Goal: Transaction & Acquisition: Purchase product/service

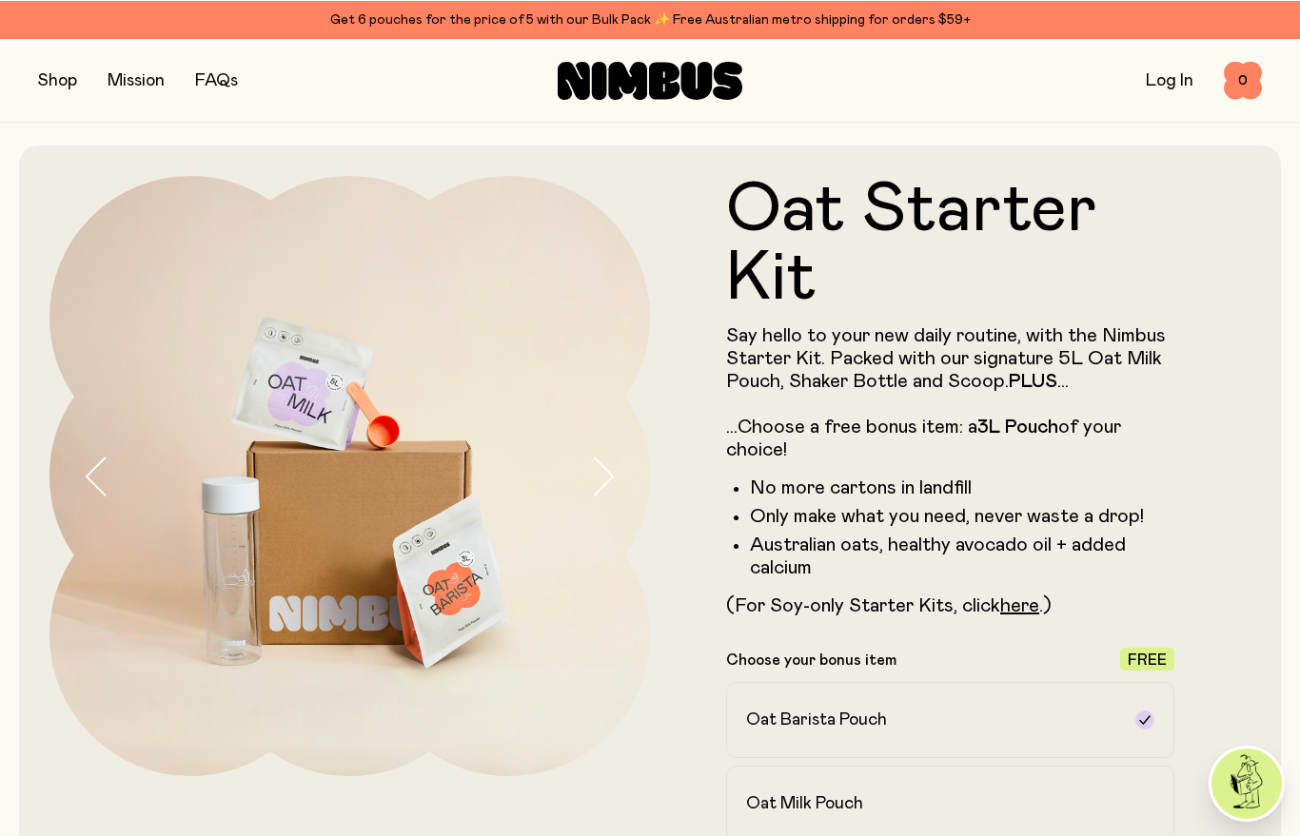
click at [57, 77] on button "button" at bounding box center [57, 80] width 39 height 27
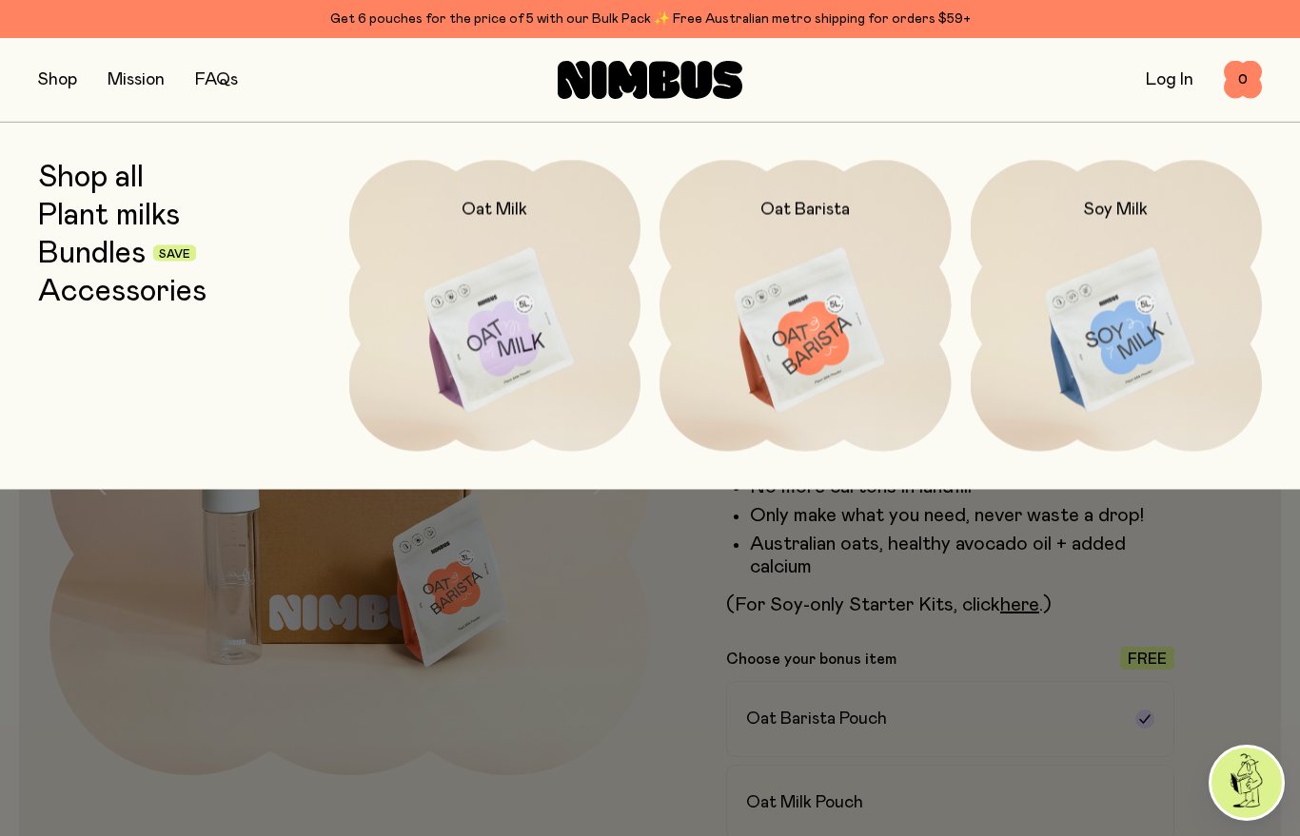
click at [81, 214] on link "Plant milks" at bounding box center [109, 215] width 142 height 34
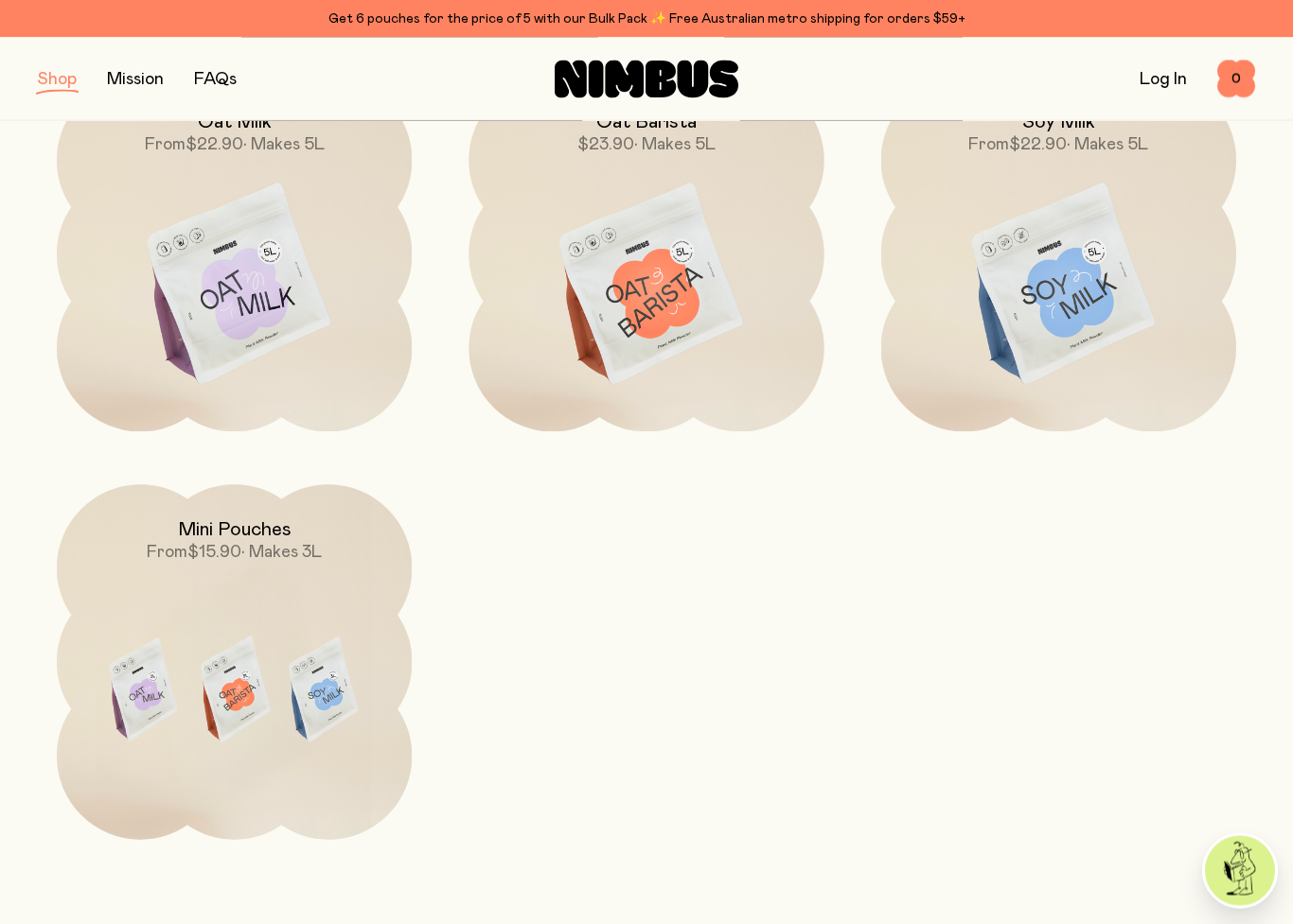
scroll to position [343, 0]
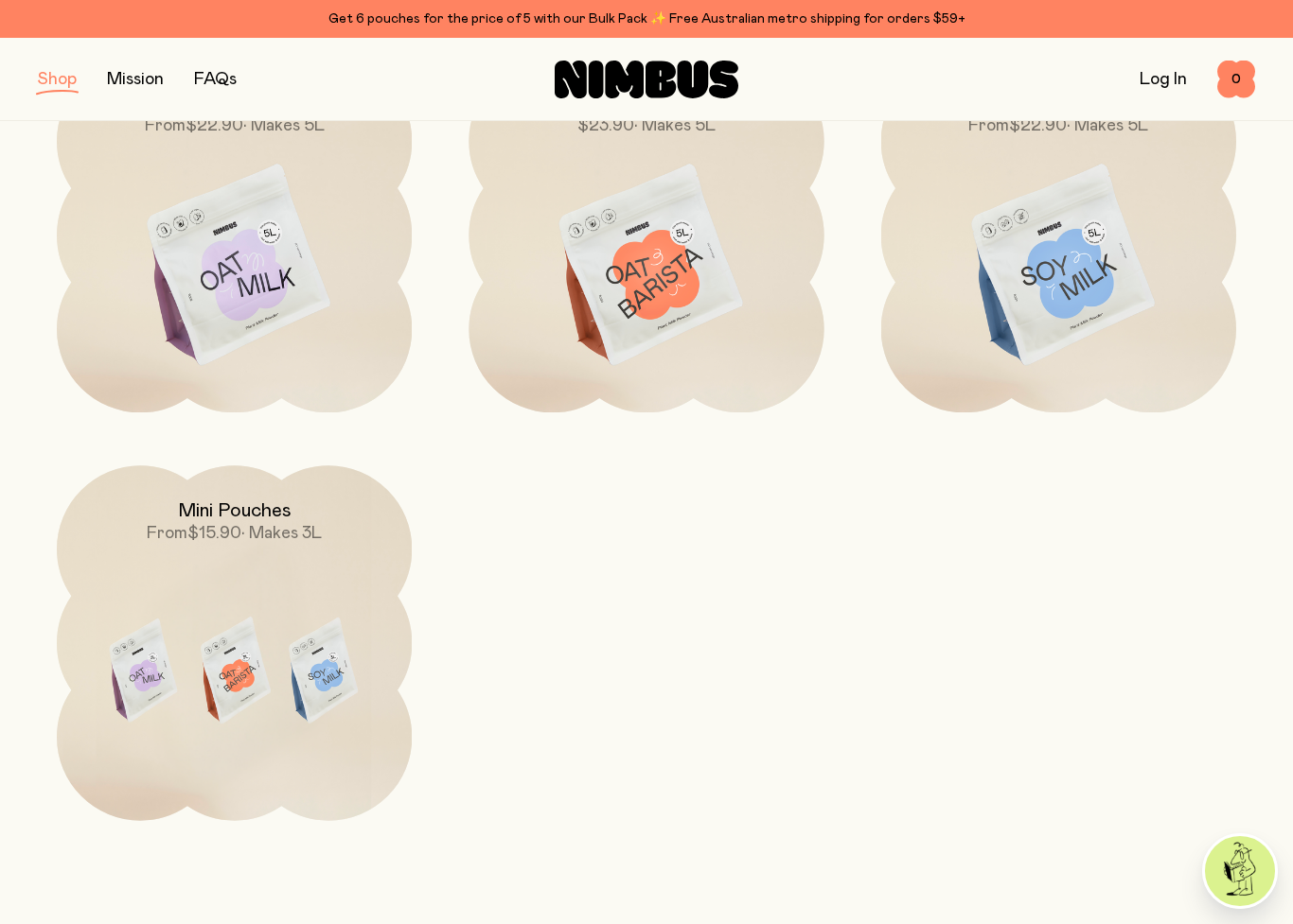
click at [210, 525] on span "$15.90" at bounding box center [214, 533] width 54 height 17
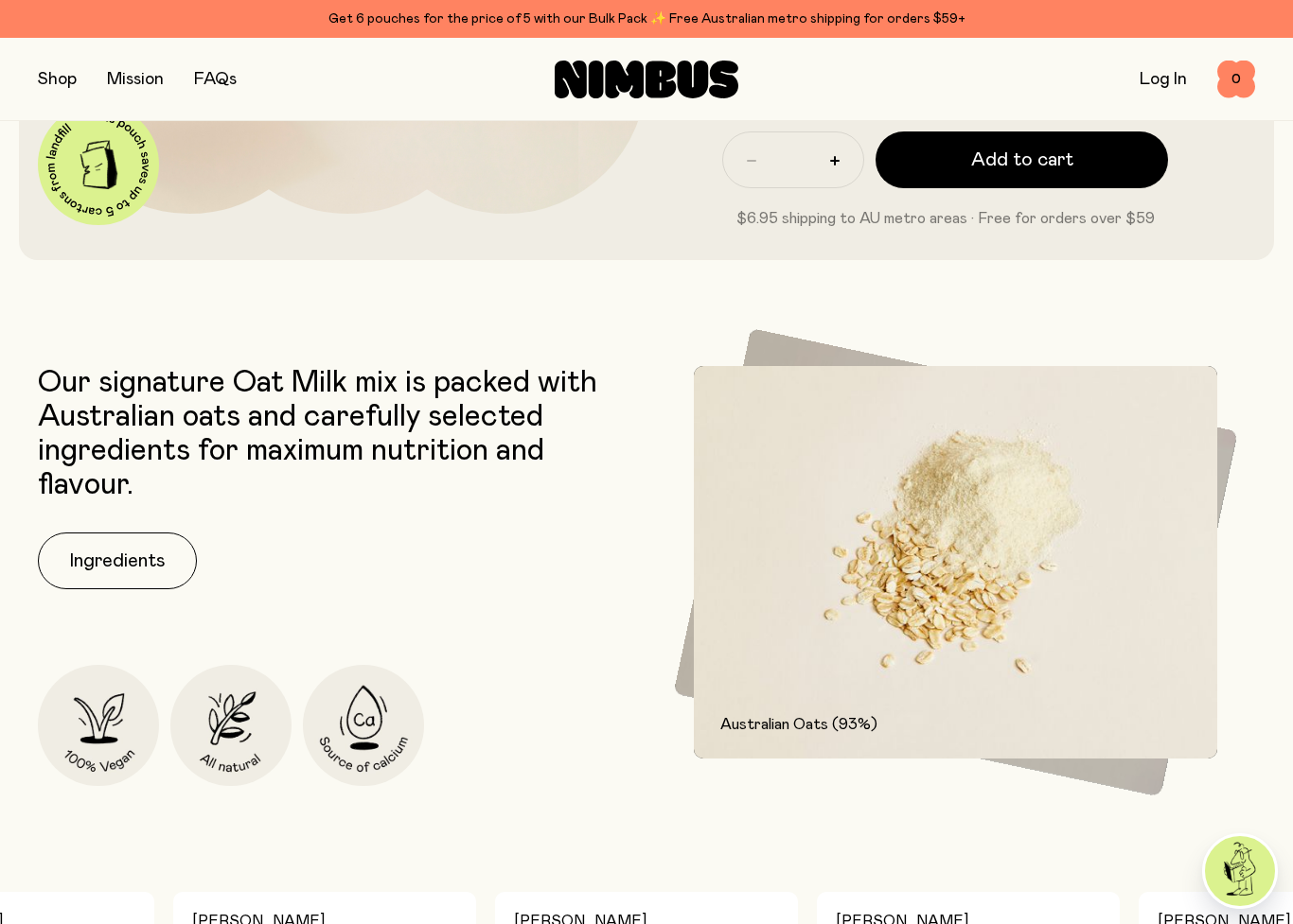
scroll to position [583, 0]
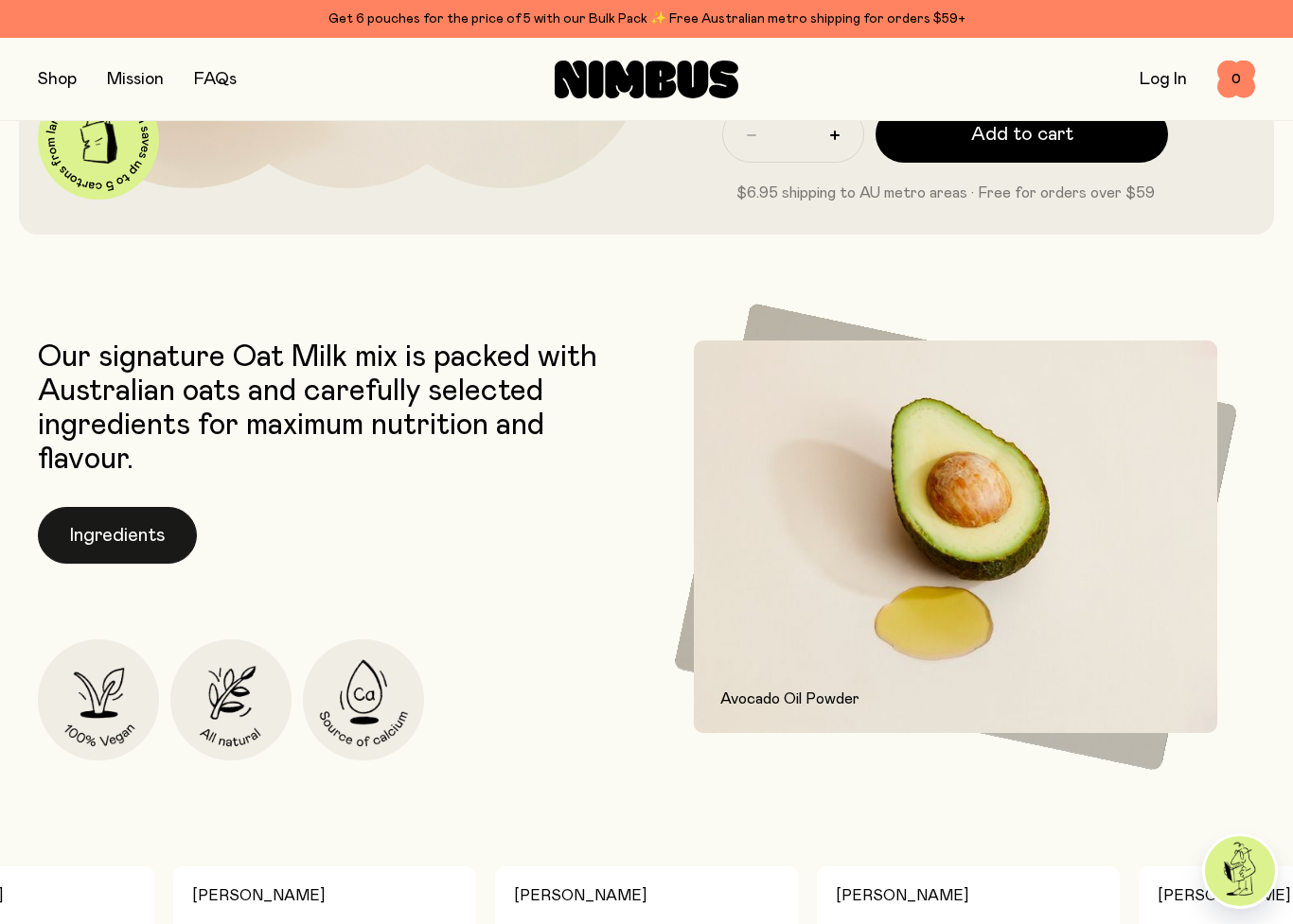
click at [131, 550] on button "Ingredients" at bounding box center [117, 535] width 159 height 57
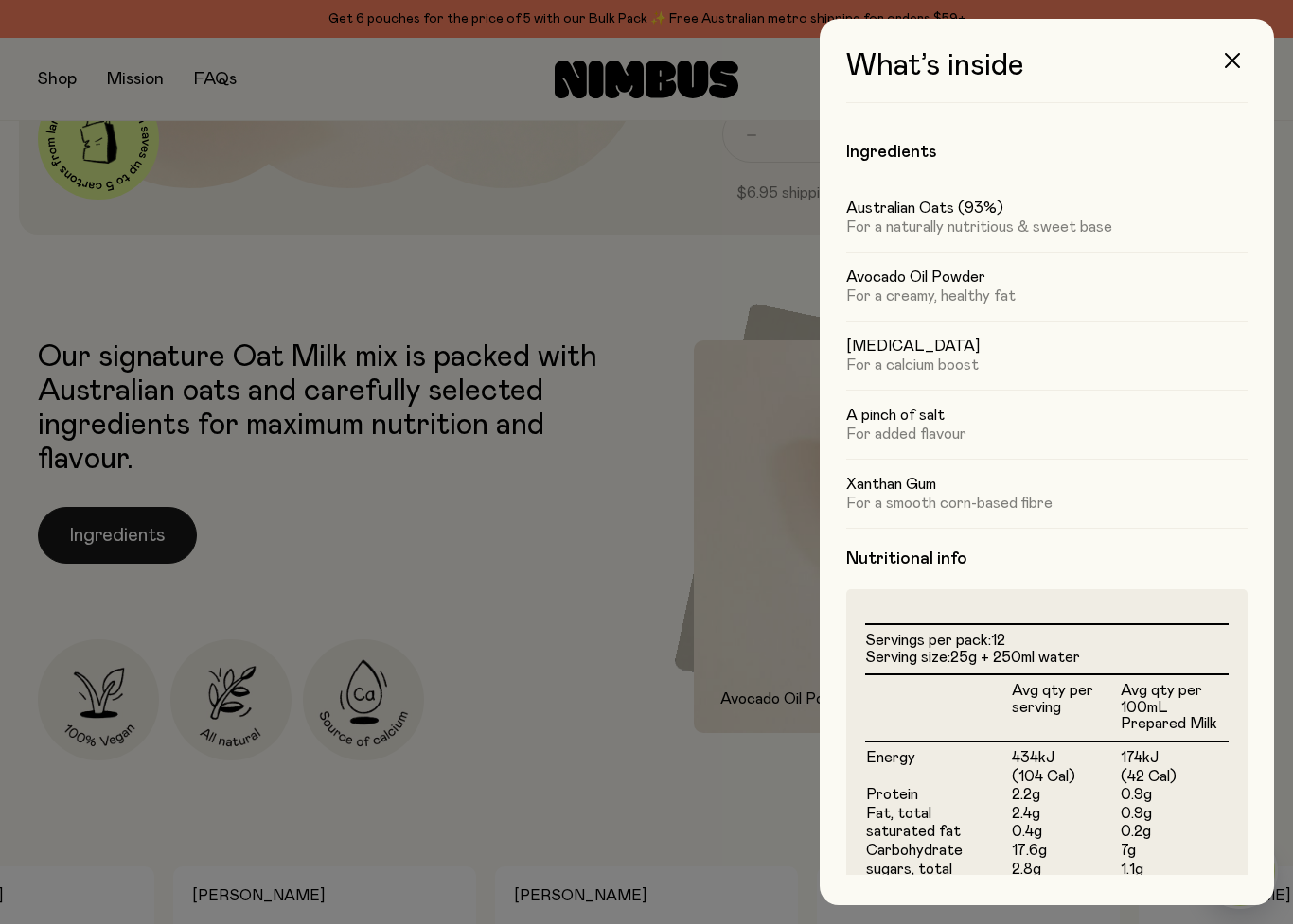
scroll to position [0, 0]
click at [445, 577] on div at bounding box center [646, 462] width 1293 height 924
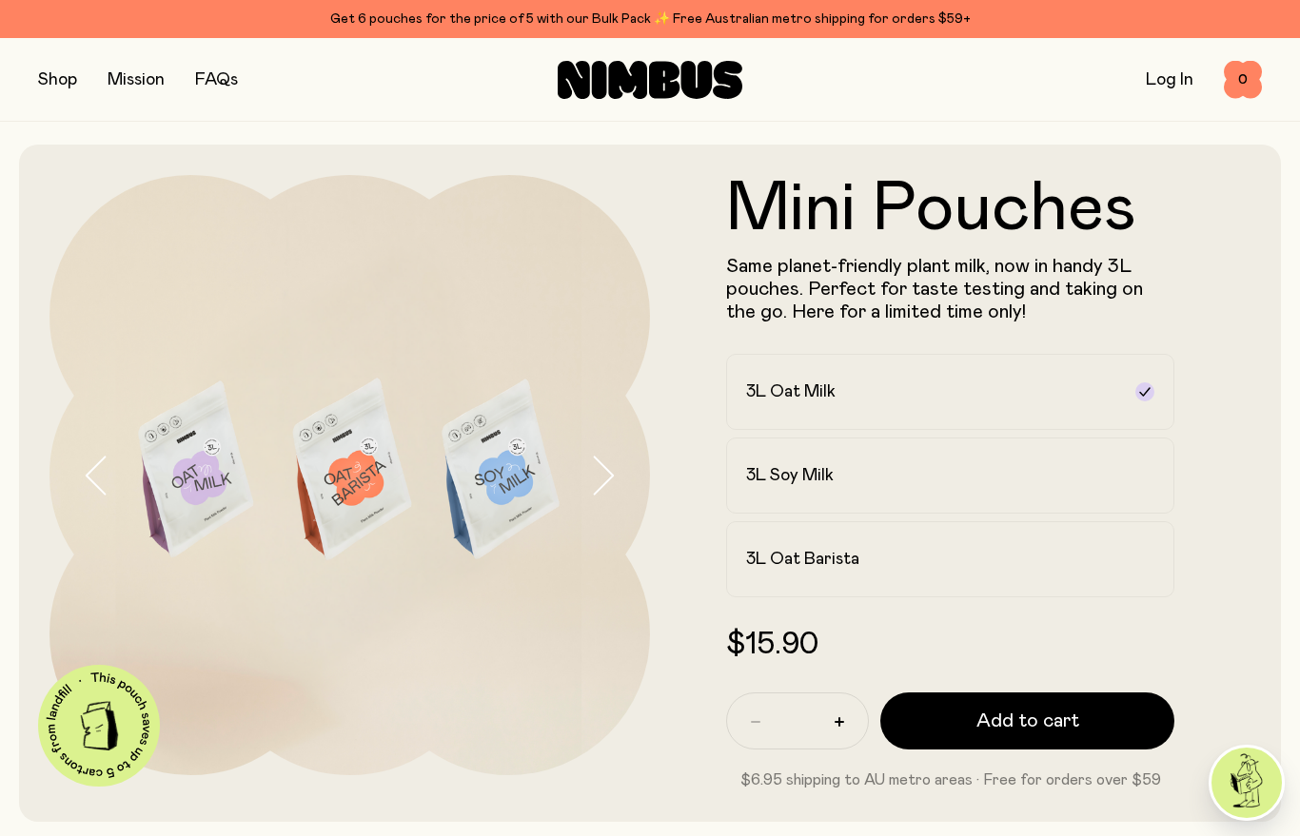
click at [61, 79] on button "button" at bounding box center [57, 80] width 39 height 27
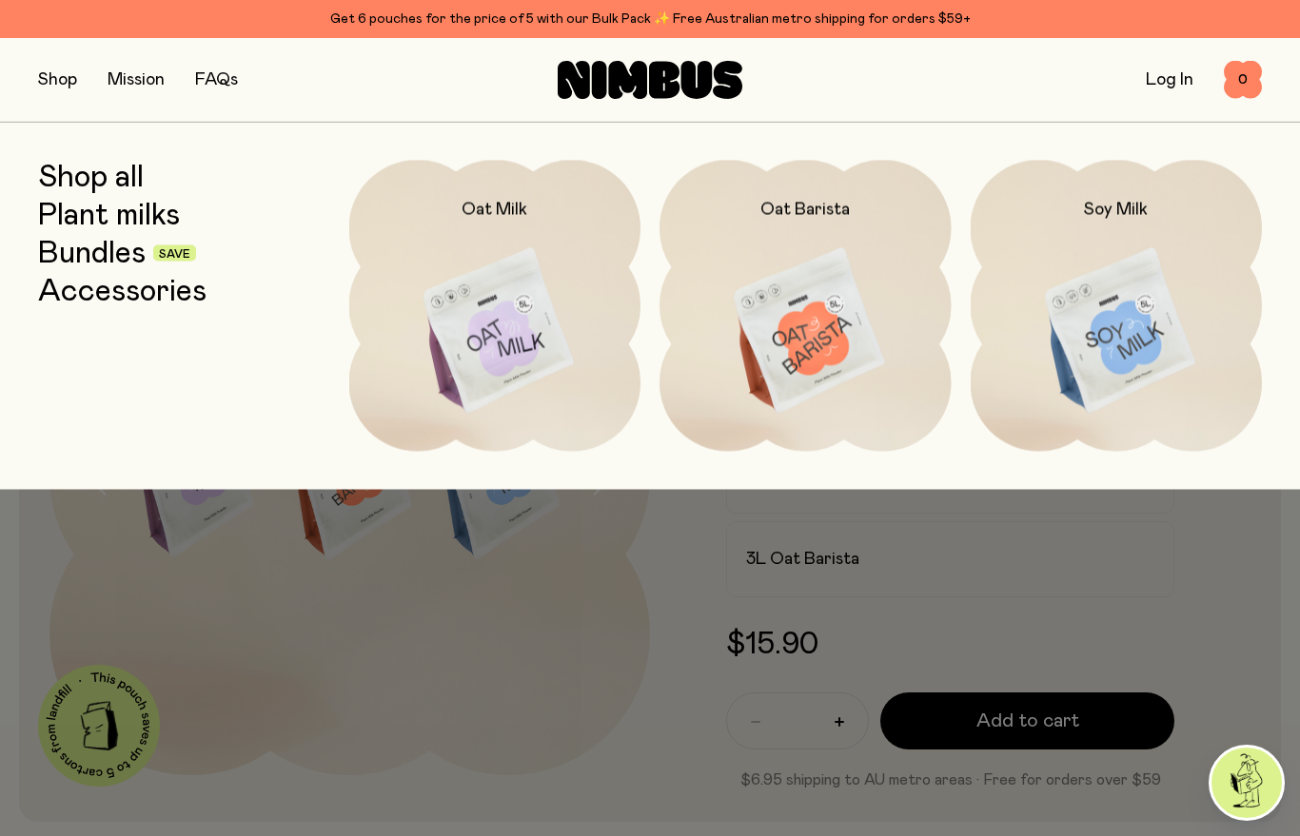
click at [495, 403] on img at bounding box center [495, 331] width 292 height 342
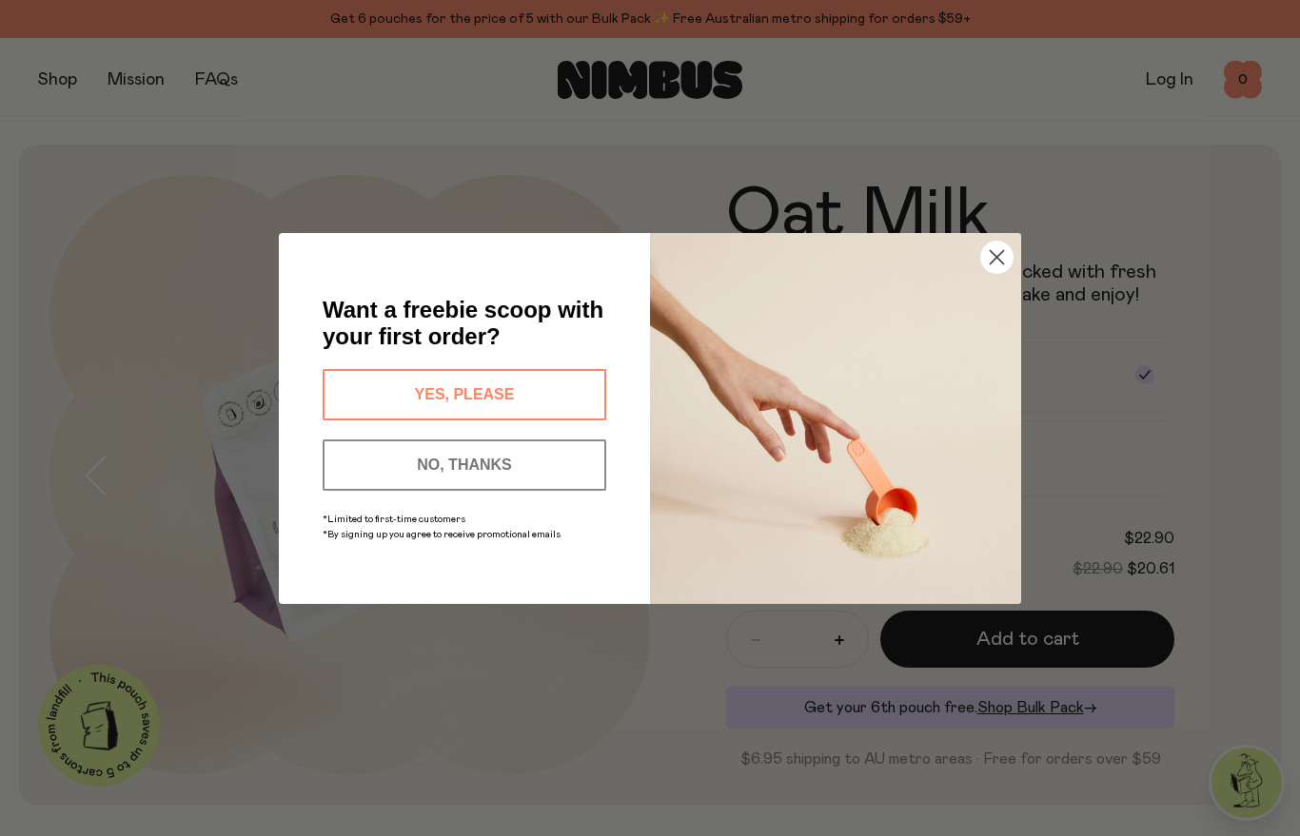
click at [357, 409] on button "YES, PLEASE" at bounding box center [464, 394] width 283 height 51
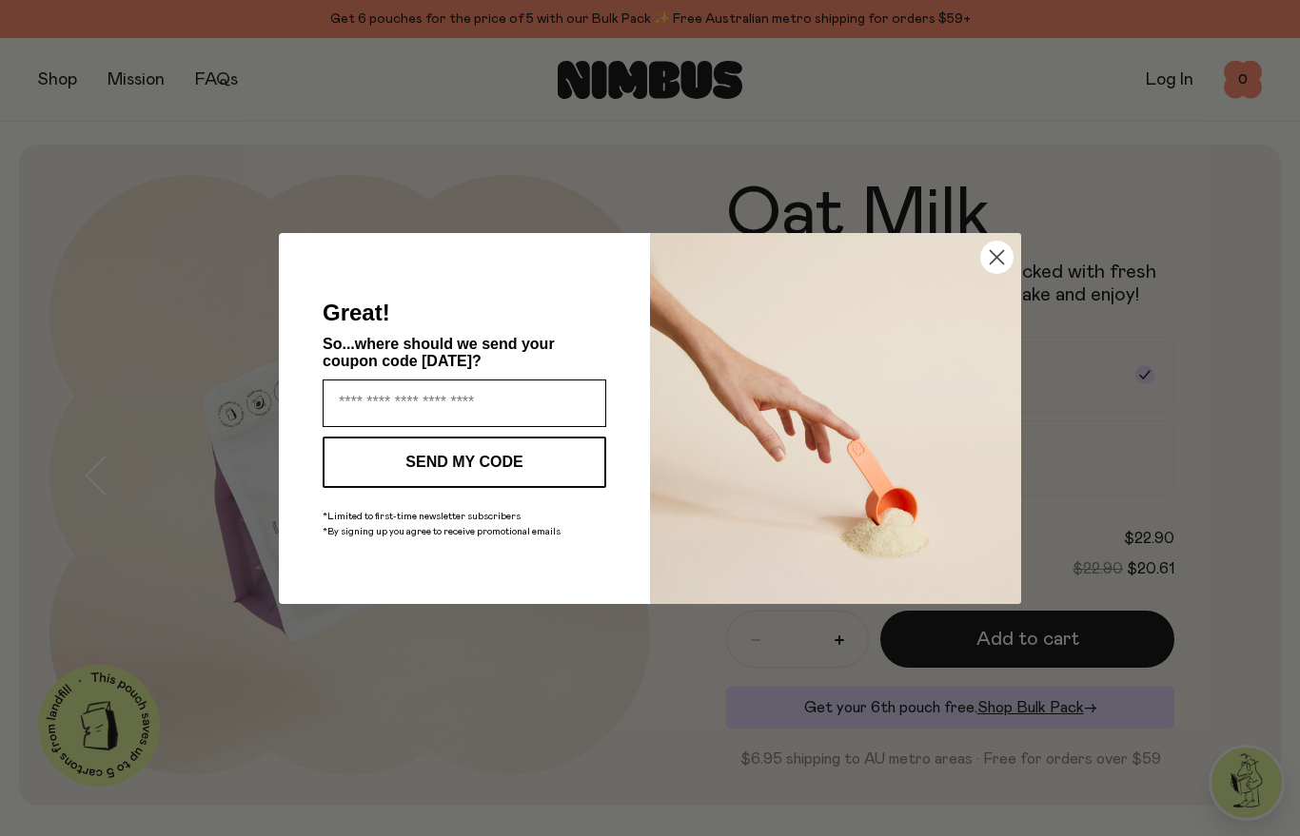
click at [360, 406] on input "Enter your email address" at bounding box center [464, 404] width 283 height 48
type input "**********"
click at [387, 466] on button "SEND MY CODE" at bounding box center [464, 462] width 283 height 51
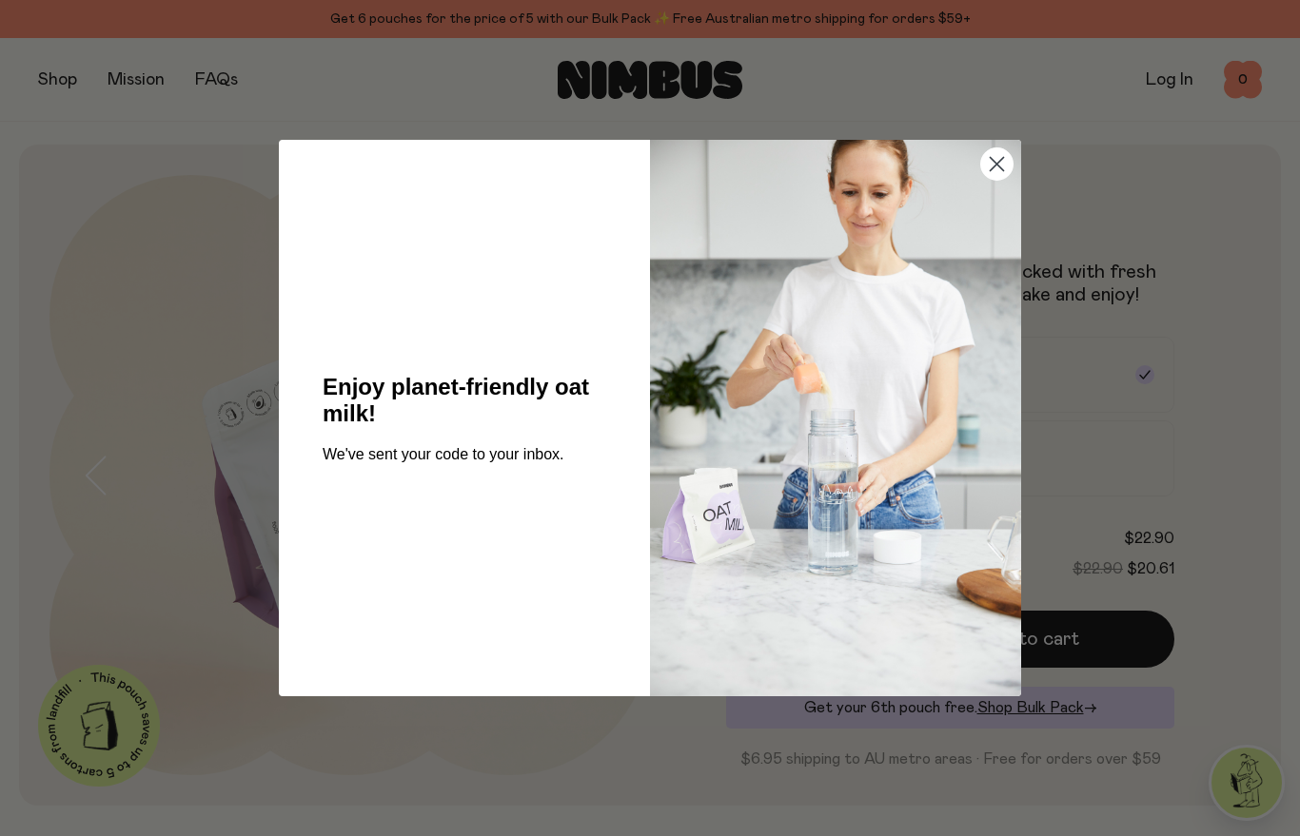
click at [59, 574] on div "Close dialog Enjoy planet-friendly oat milk! We've sent your code to your inbox…" at bounding box center [650, 418] width 1300 height 836
click at [78, 571] on div "Close dialog Enjoy planet-friendly oat milk! We've sent your code to your inbox…" at bounding box center [650, 418] width 1300 height 836
click at [996, 161] on circle "Close dialog" at bounding box center [996, 163] width 31 height 31
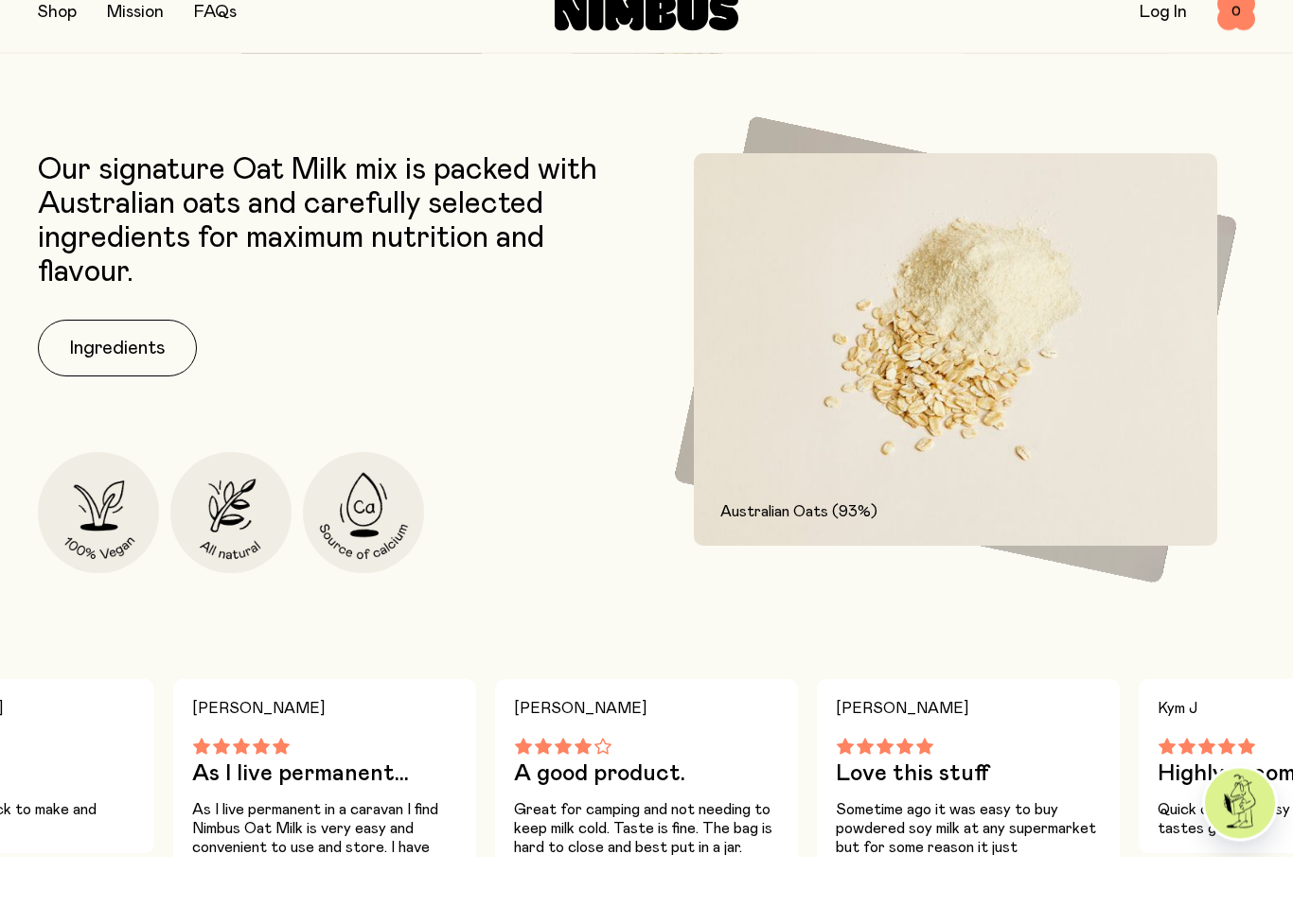
scroll to position [763, 0]
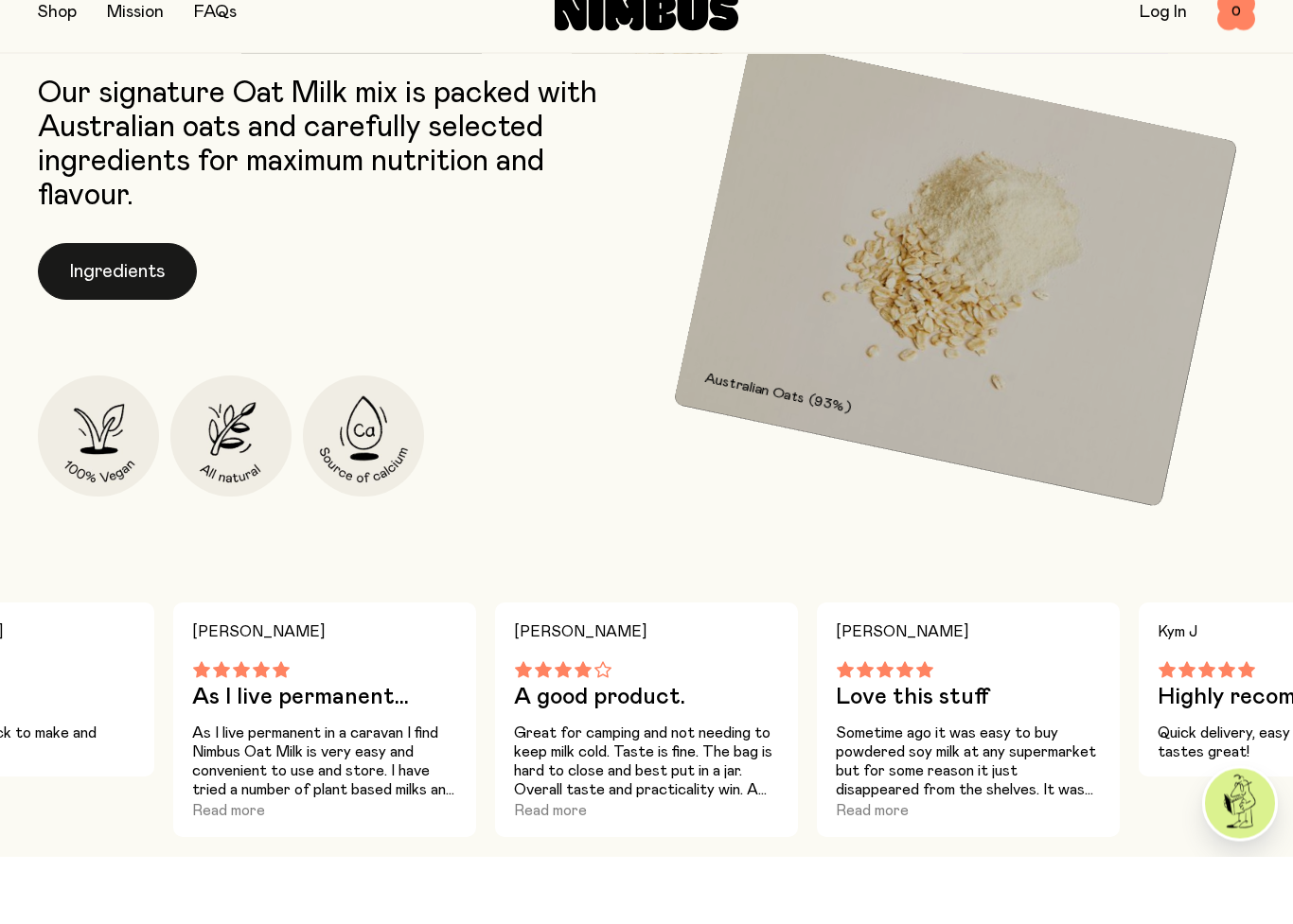
click at [147, 311] on button "Ingredients" at bounding box center [117, 339] width 159 height 57
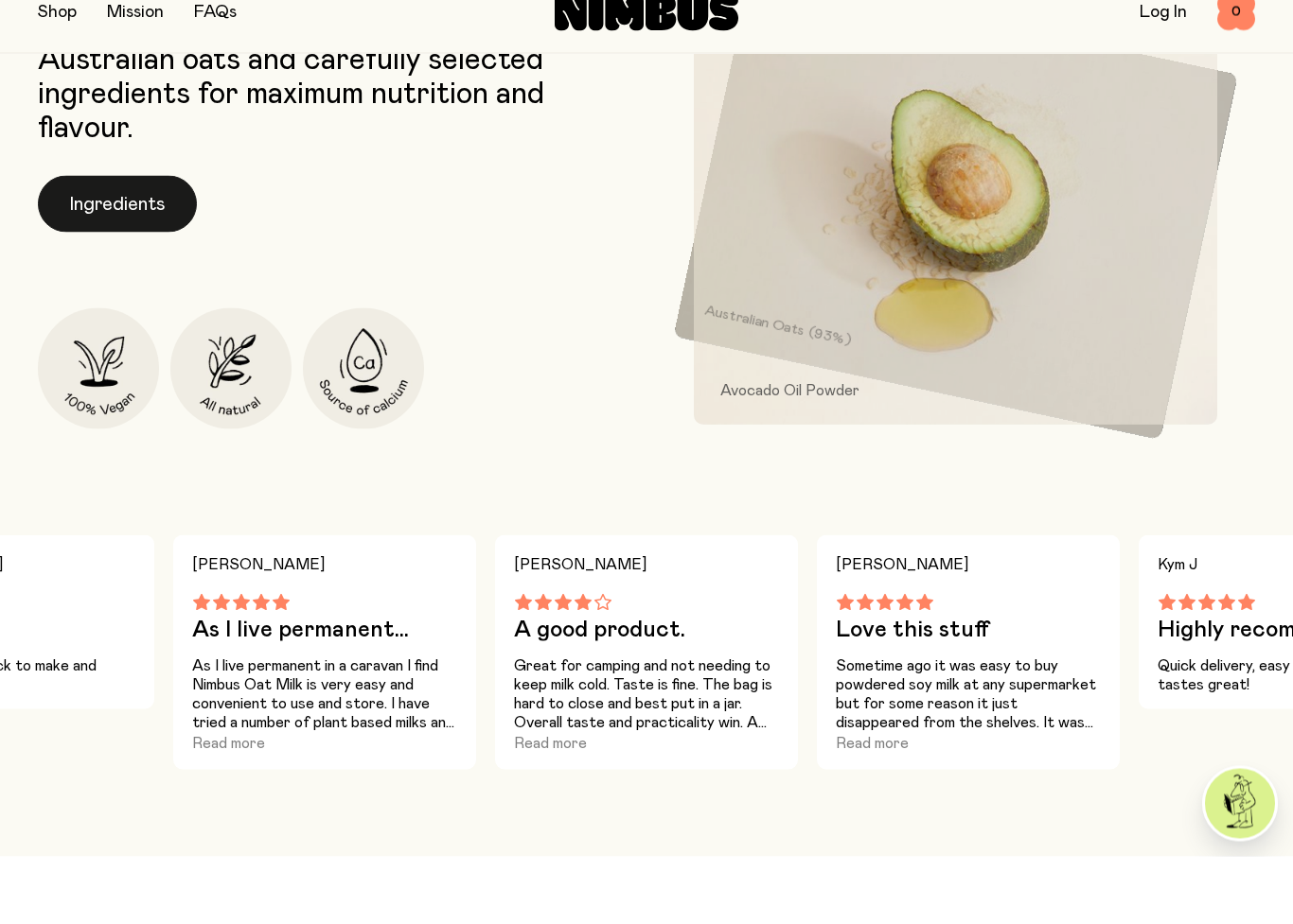
scroll to position [0, 0]
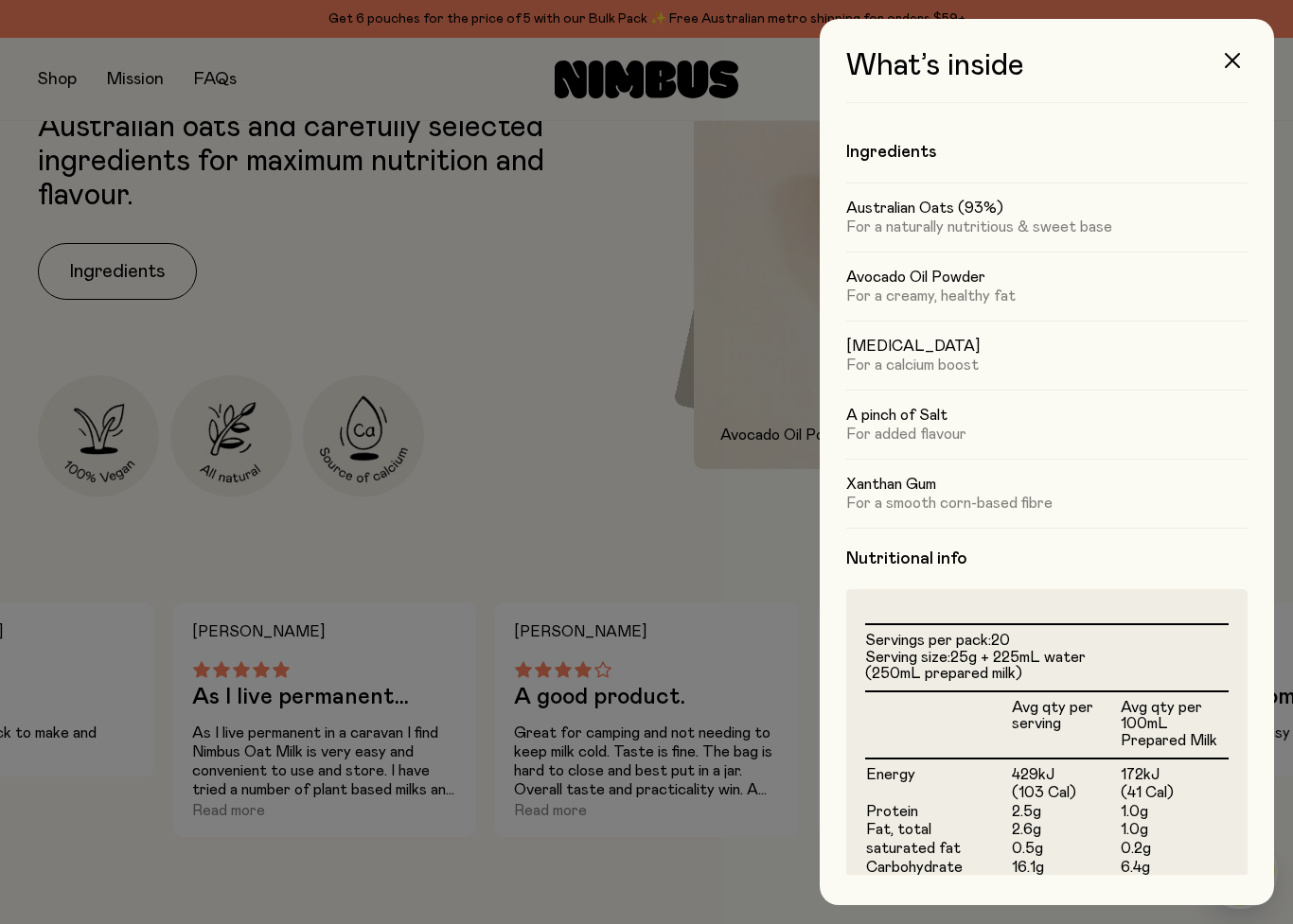
click at [66, 606] on div at bounding box center [646, 462] width 1293 height 924
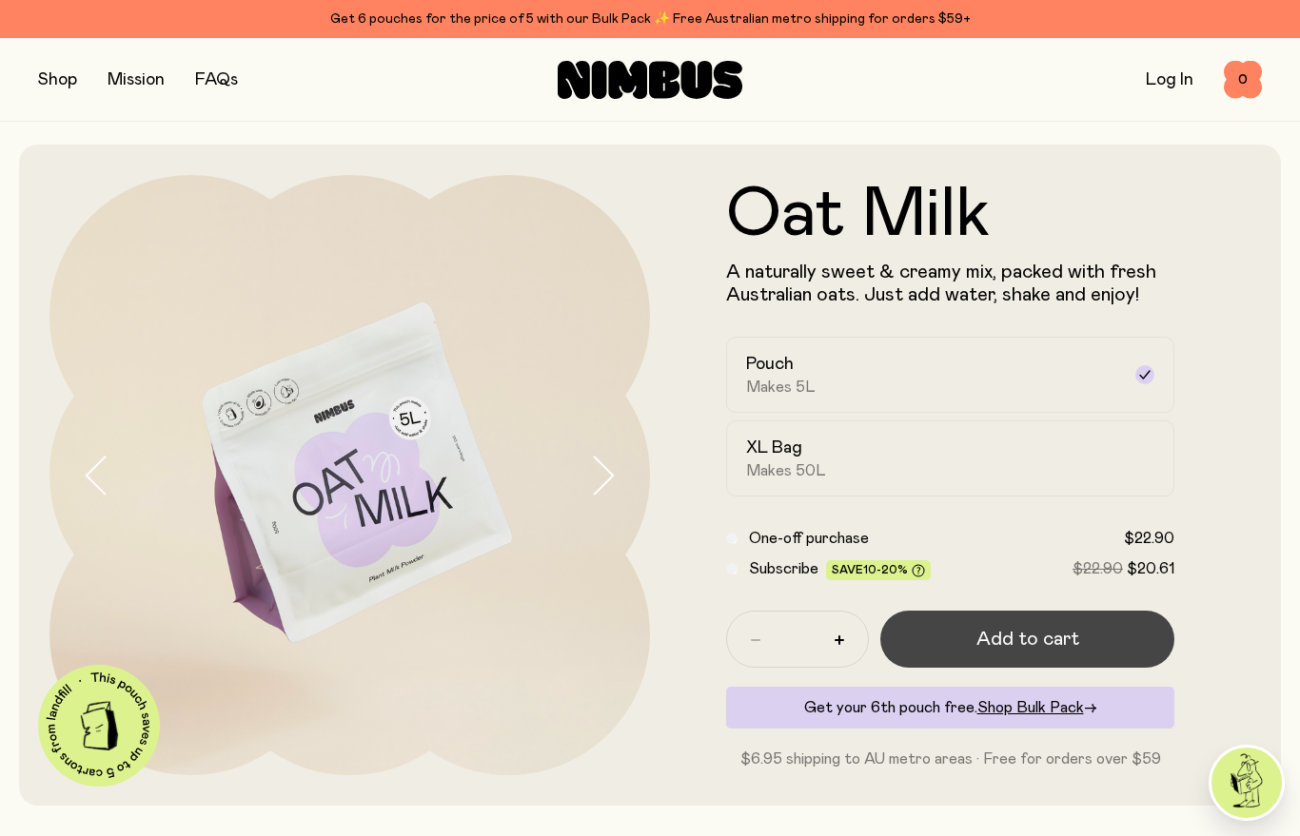
click at [962, 632] on button "Add to cart" at bounding box center [1027, 639] width 294 height 57
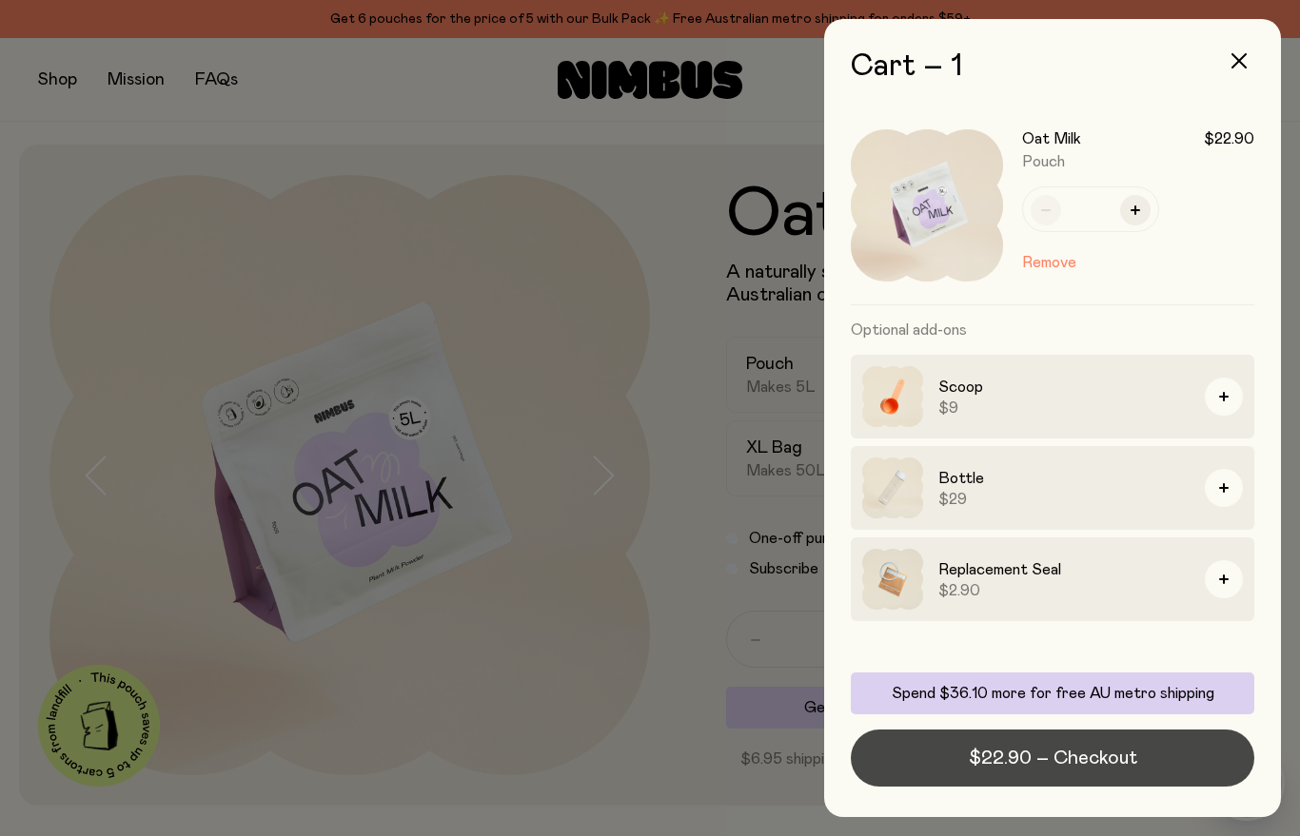
click at [923, 753] on button "$22.90 – Checkout" at bounding box center [1051, 758] width 403 height 57
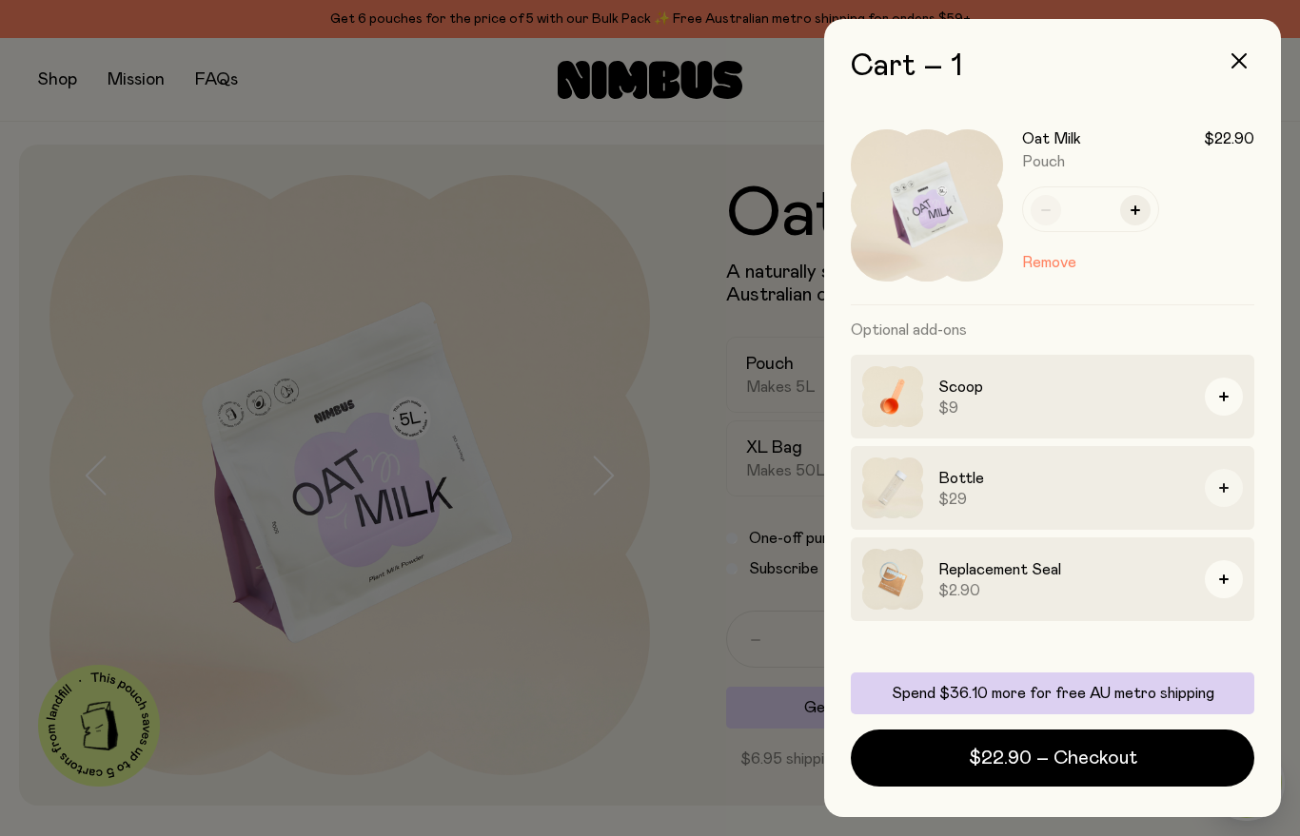
click at [1223, 476] on button "button" at bounding box center [1223, 488] width 38 height 38
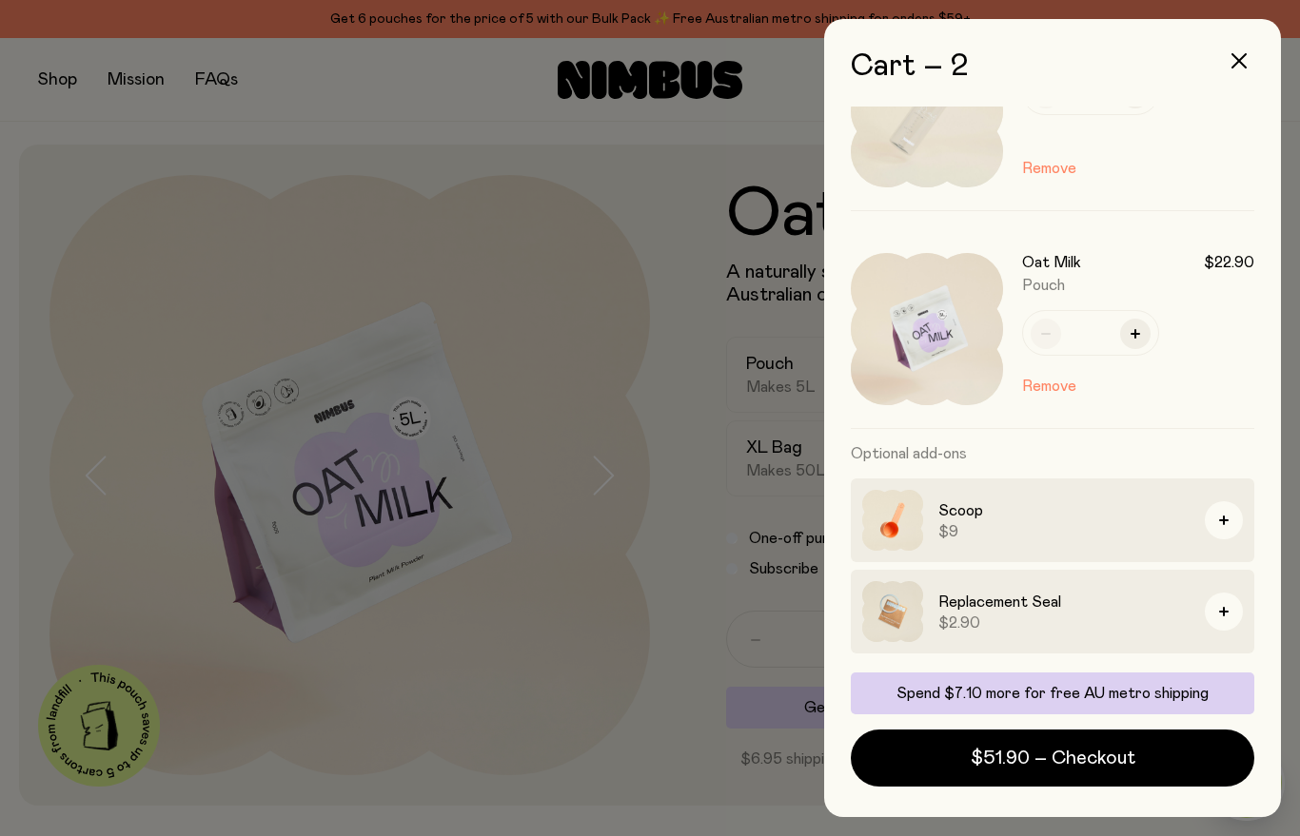
scroll to position [94, 0]
click at [1222, 613] on icon "button" at bounding box center [1224, 612] width 10 height 10
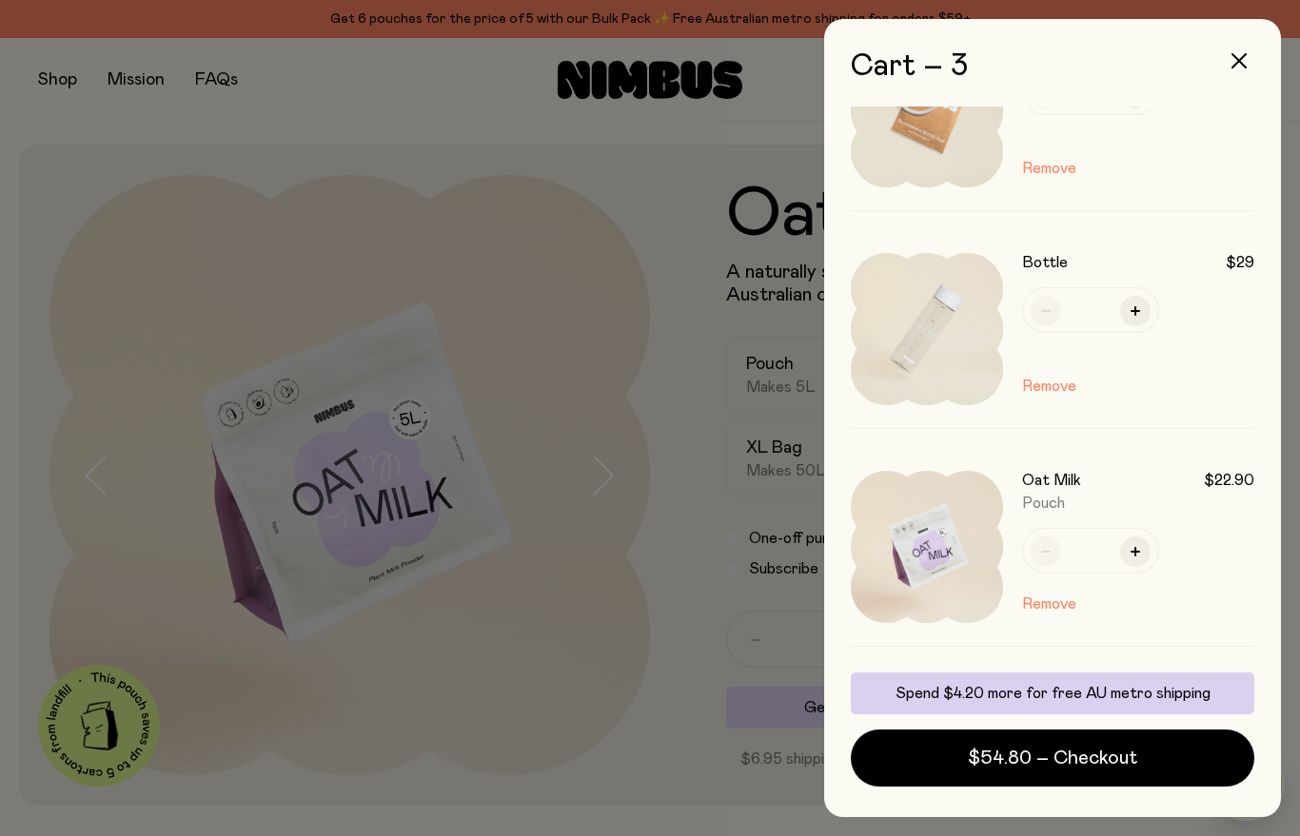
click at [972, 753] on span "$54.80 – Checkout" at bounding box center [1052, 758] width 169 height 27
